Goal: Information Seeking & Learning: Learn about a topic

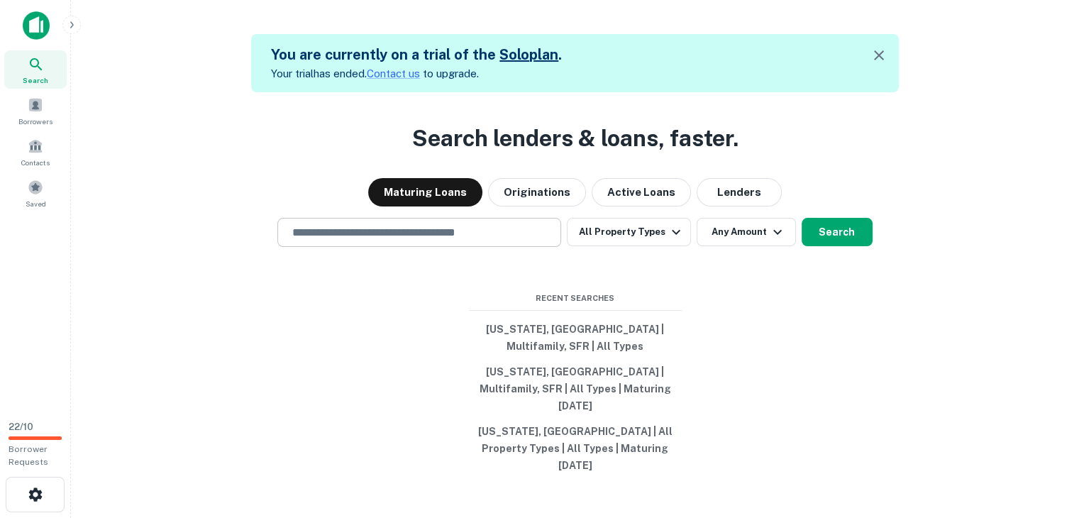
click at [329, 240] on input "text" at bounding box center [419, 232] width 271 height 16
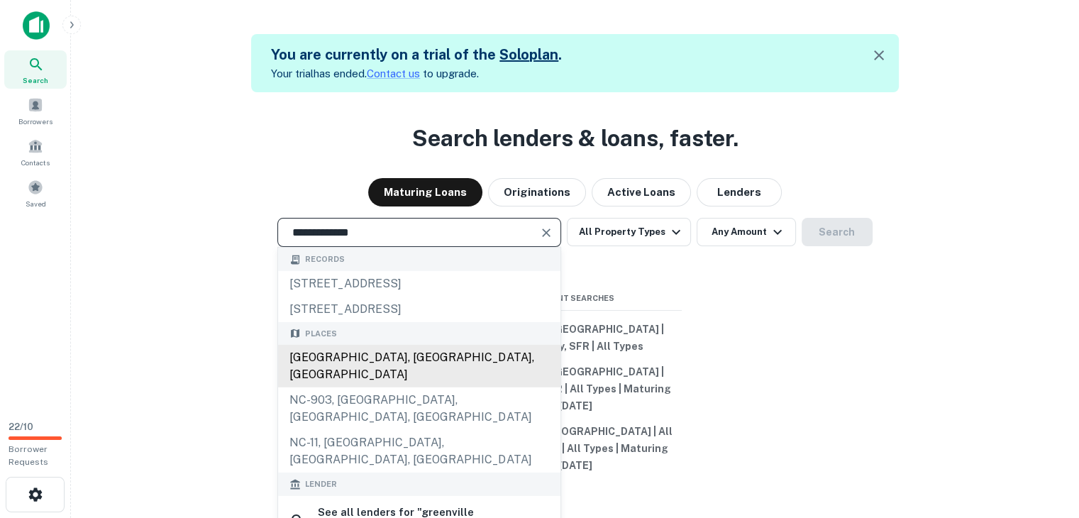
click at [363, 375] on div "[GEOGRAPHIC_DATA], [GEOGRAPHIC_DATA], [GEOGRAPHIC_DATA]" at bounding box center [419, 366] width 282 height 43
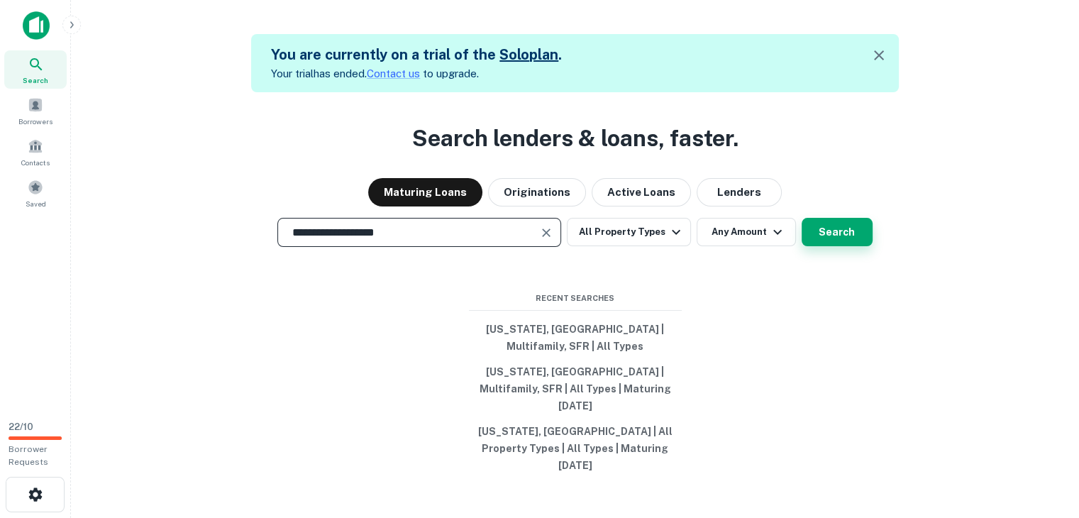
type input "**********"
click at [833, 246] on button "Search" at bounding box center [836, 232] width 71 height 28
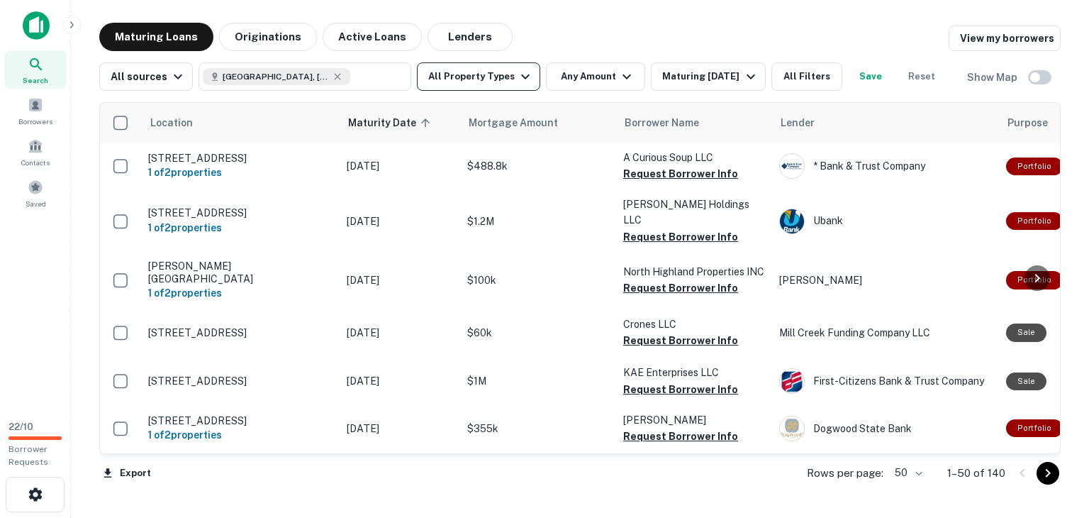
scroll to position [355, 0]
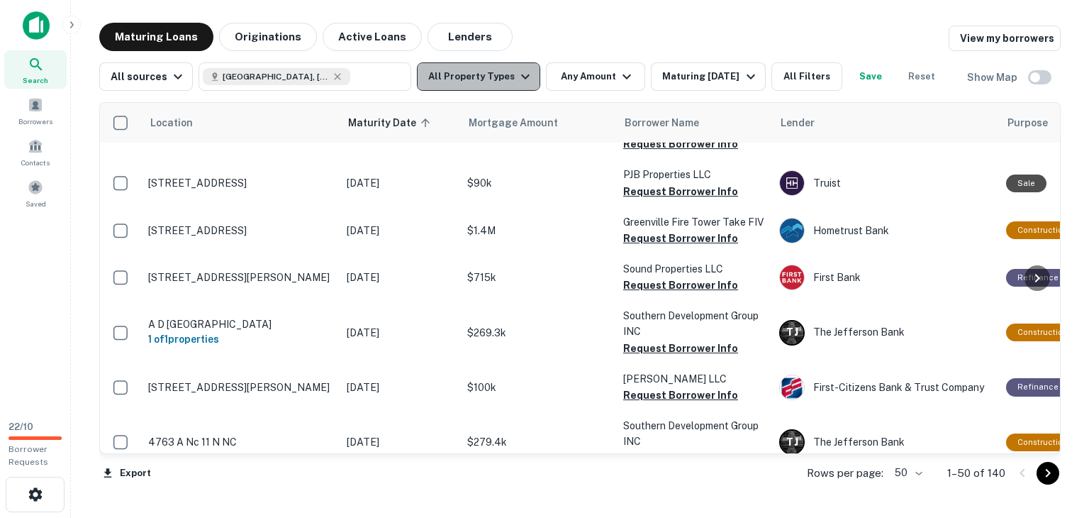
click at [517, 76] on icon "button" at bounding box center [525, 76] width 17 height 17
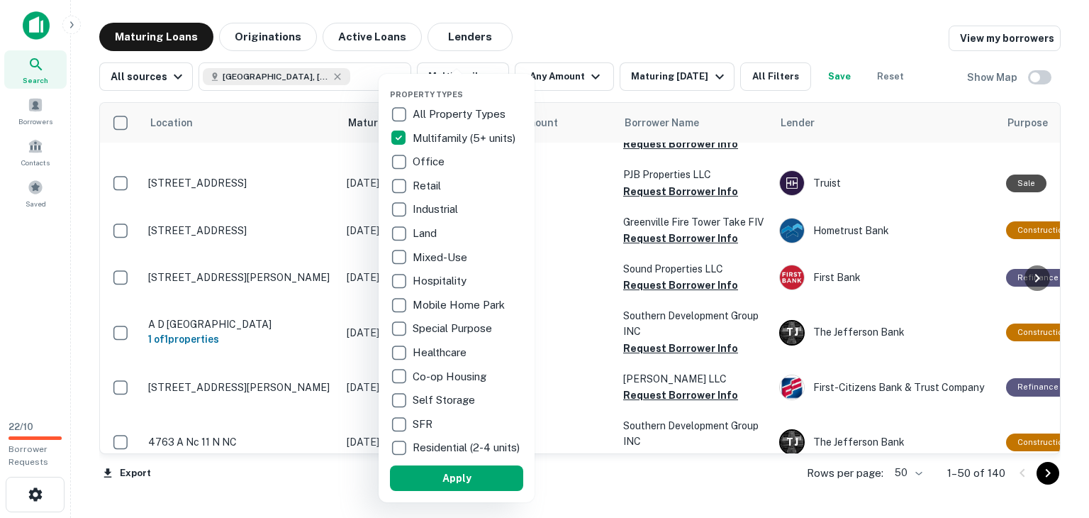
click at [453, 484] on button "Apply" at bounding box center [456, 478] width 133 height 26
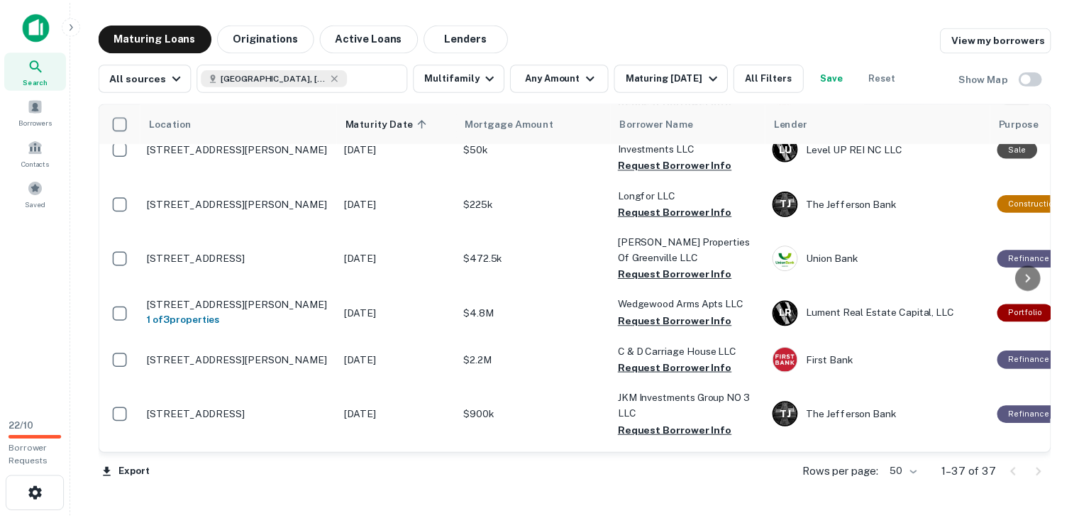
scroll to position [1240, 0]
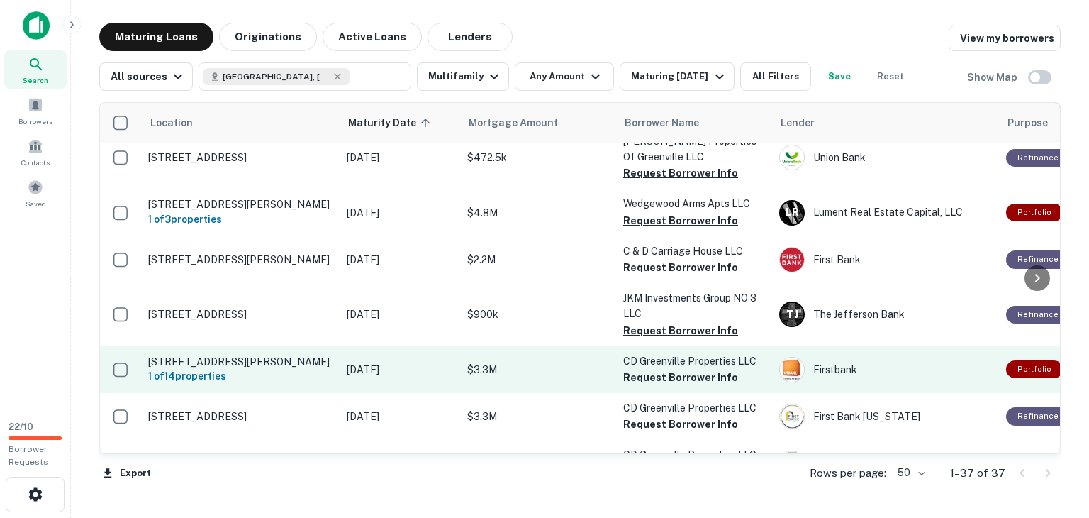
click at [576, 362] on p "$3.3M" at bounding box center [538, 370] width 142 height 16
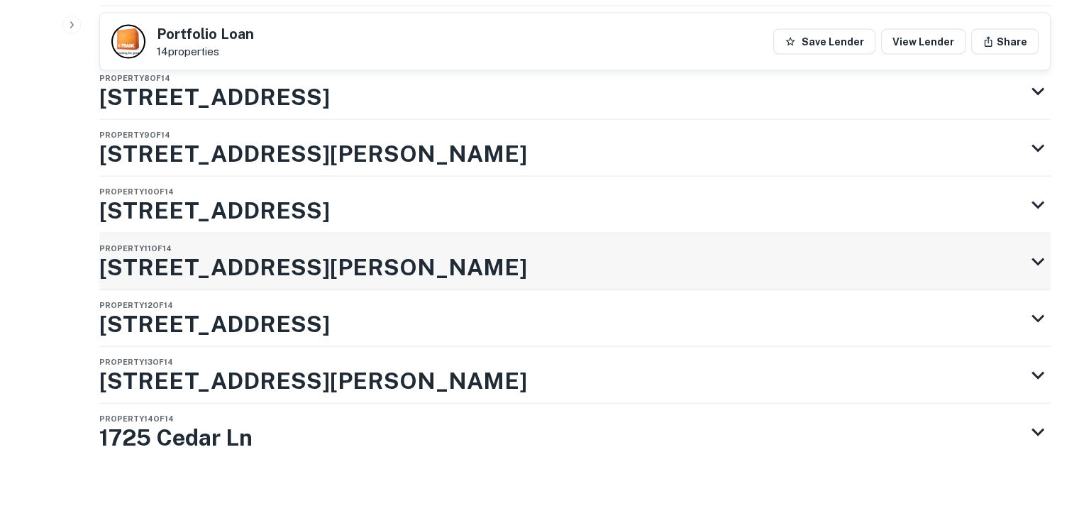
scroll to position [3040, 0]
